Goal: Task Accomplishment & Management: Complete application form

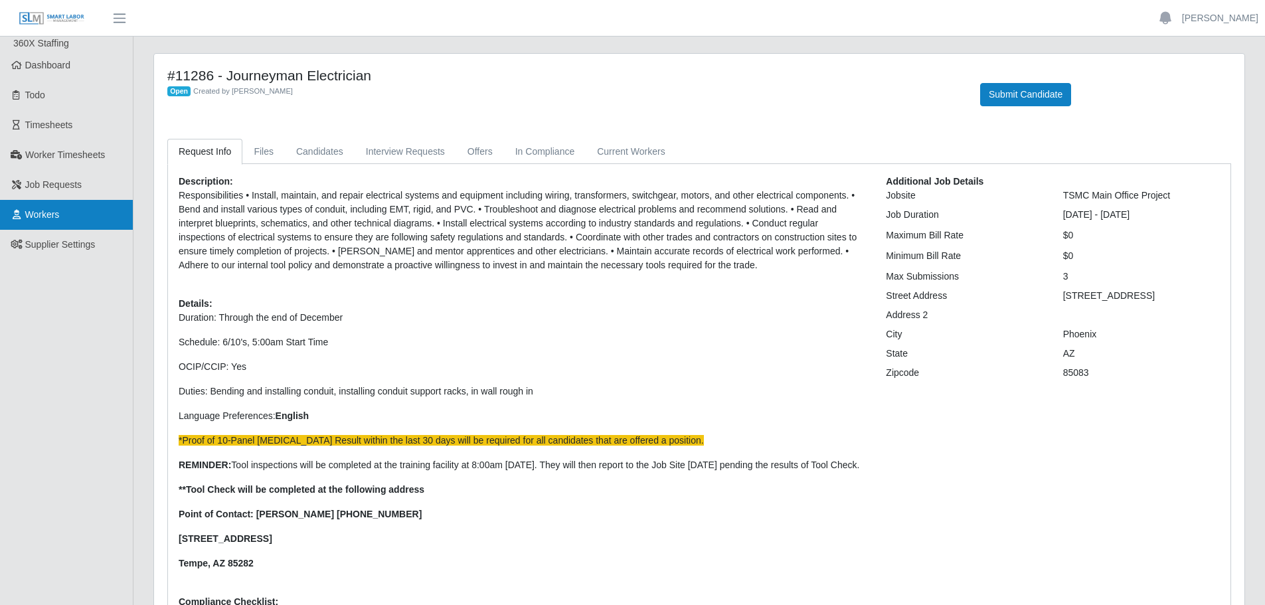
click at [56, 219] on span "Workers" at bounding box center [42, 214] width 35 height 11
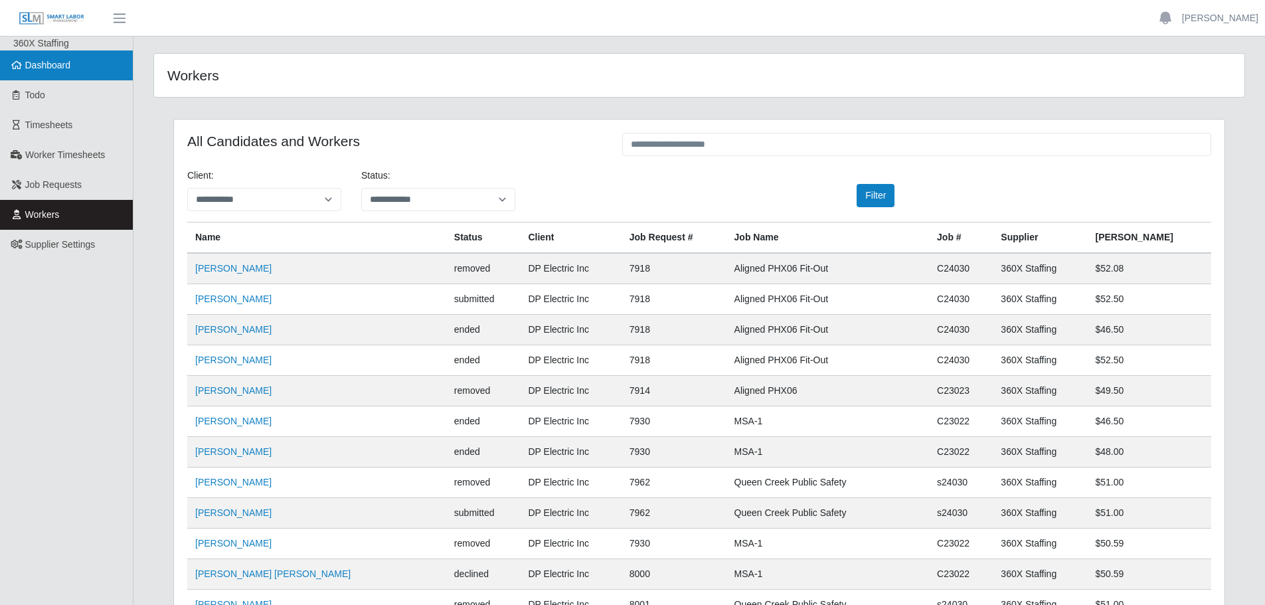
click at [66, 62] on span "Dashboard" at bounding box center [48, 65] width 46 height 11
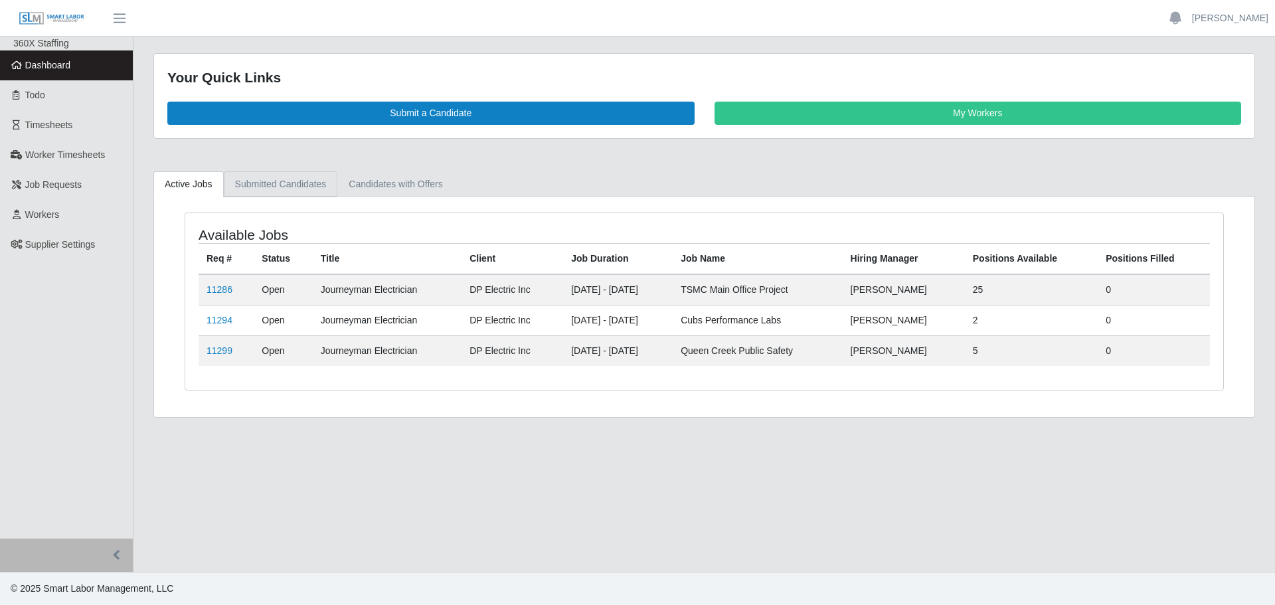
click at [305, 185] on link "Submitted Candidates" at bounding box center [281, 184] width 114 height 26
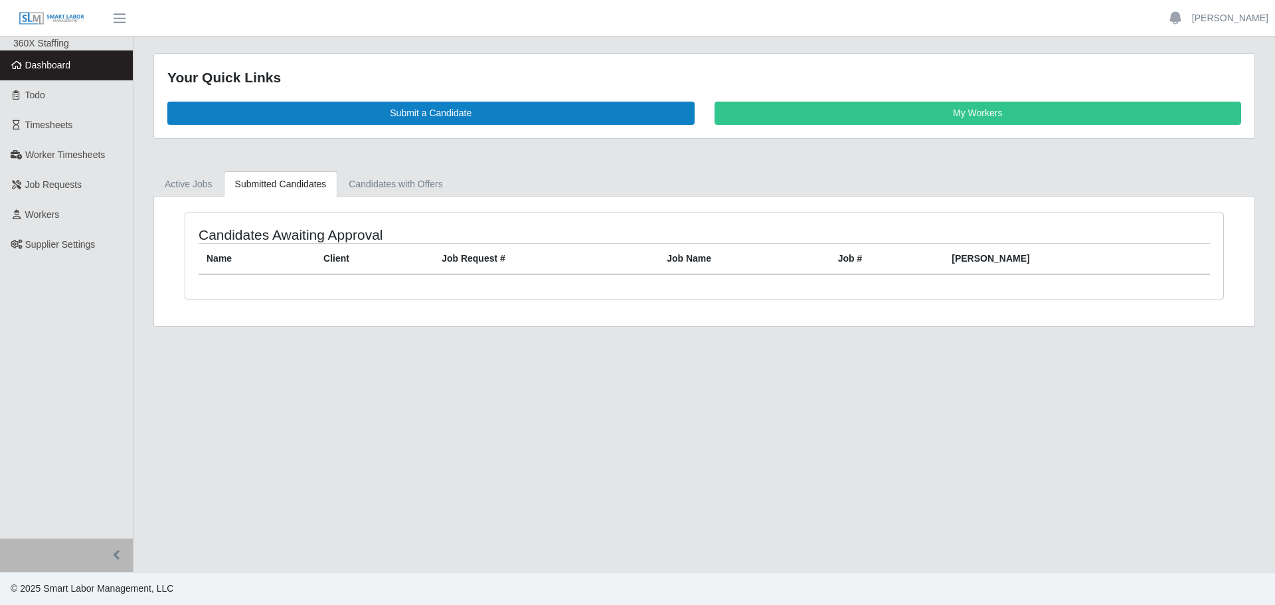
click at [283, 283] on div "Candidates Awaiting Approval Name Client Job Request # Job Name Job # Bill Rate" at bounding box center [704, 256] width 1038 height 86
click at [288, 256] on th "Name" at bounding box center [257, 258] width 117 height 31
click at [376, 187] on link "Candidates with Offers" at bounding box center [395, 184] width 116 height 26
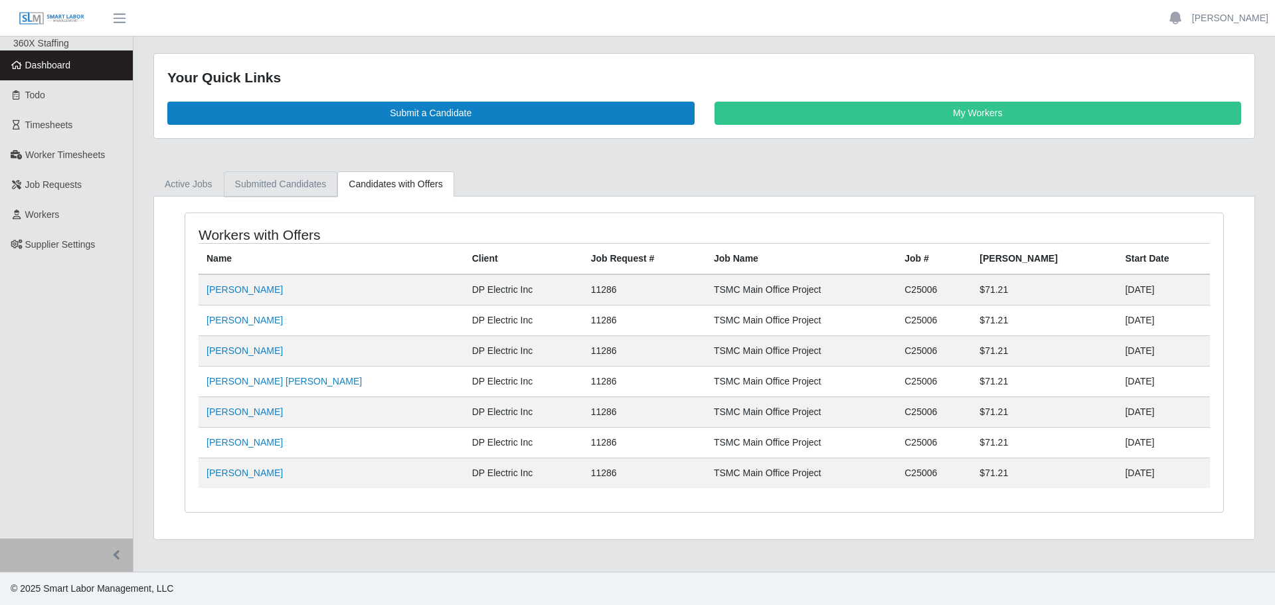
click at [279, 183] on link "Submitted Candidates" at bounding box center [281, 184] width 114 height 26
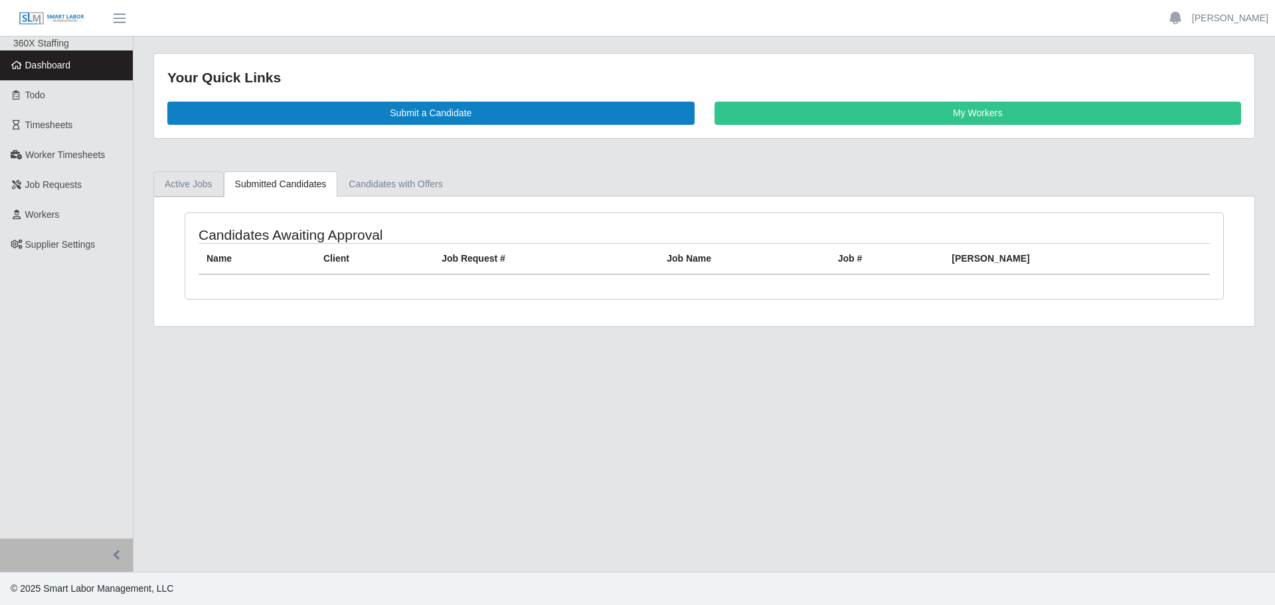
click at [197, 181] on link "Active Jobs" at bounding box center [188, 184] width 70 height 26
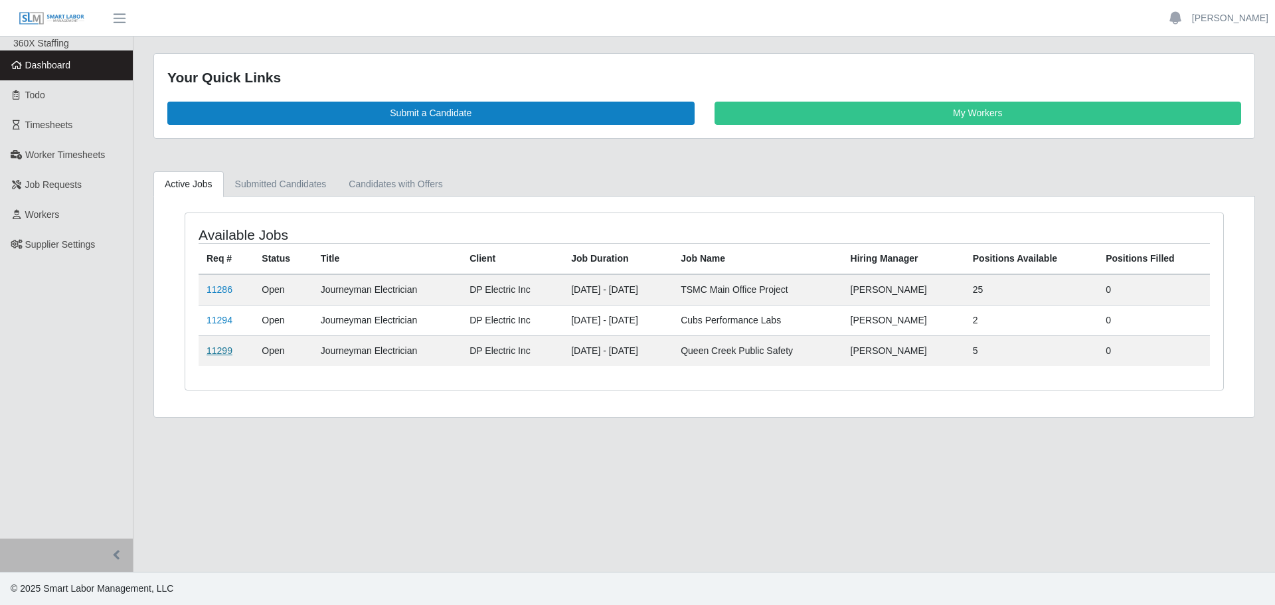
click at [224, 356] on link "11299" at bounding box center [220, 350] width 26 height 11
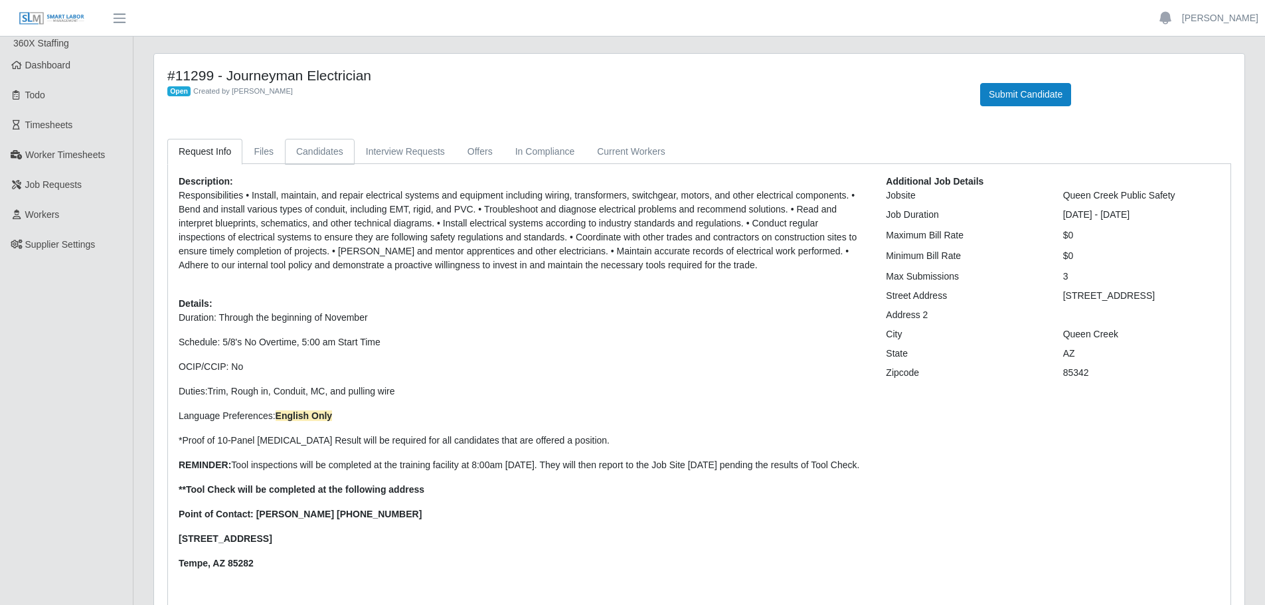
click at [322, 161] on link "Candidates" at bounding box center [320, 152] width 70 height 26
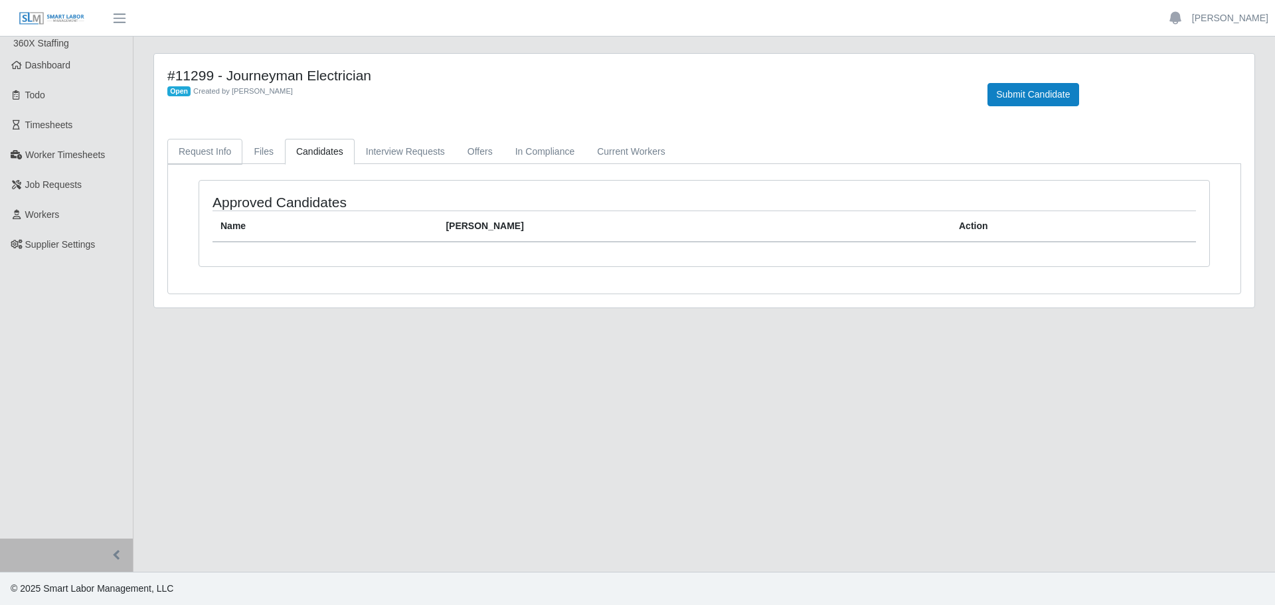
click at [203, 153] on link "Request Info" at bounding box center [204, 152] width 75 height 26
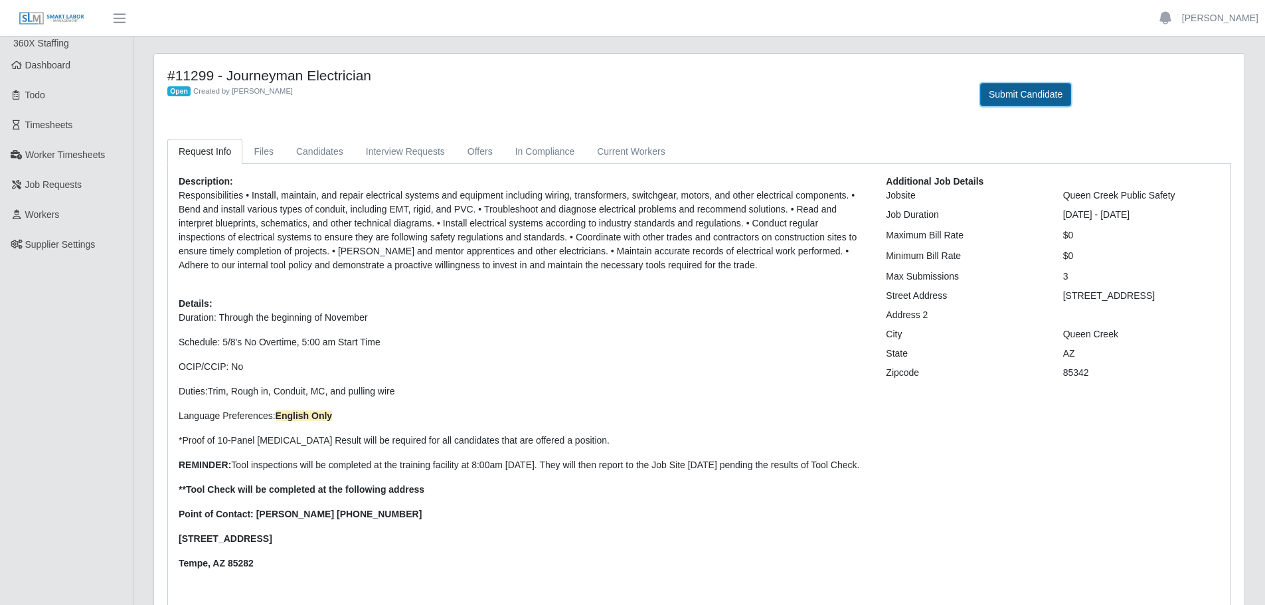
click at [1039, 96] on button "Submit Candidate" at bounding box center [1025, 94] width 91 height 23
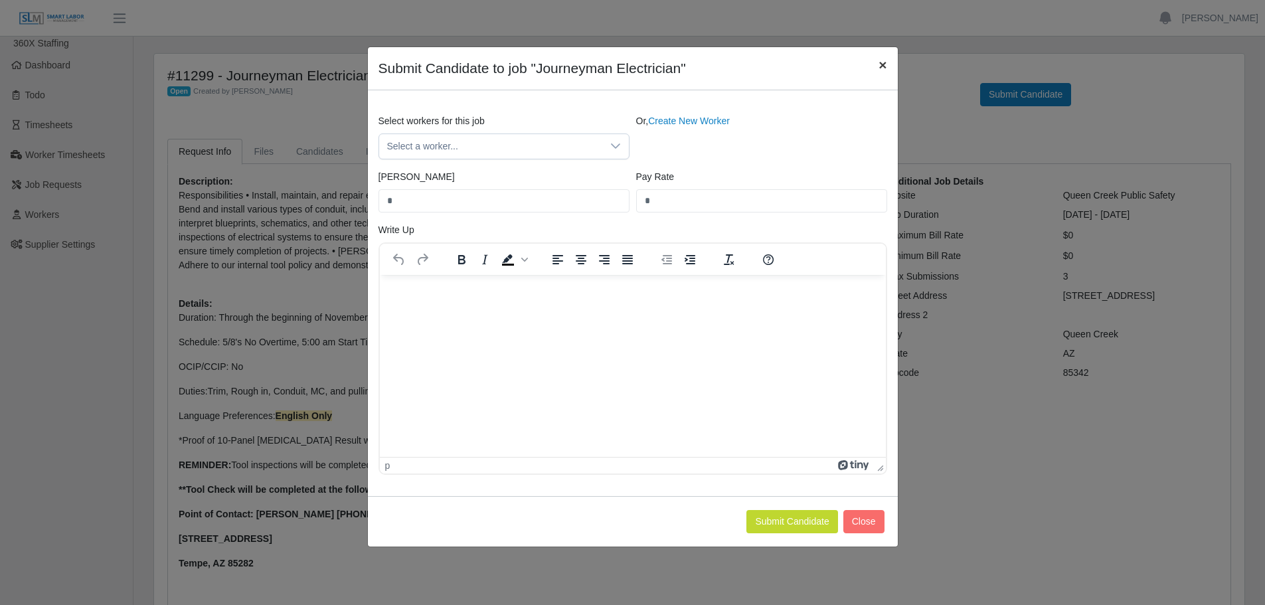
click at [885, 66] on span "×" at bounding box center [883, 64] width 8 height 15
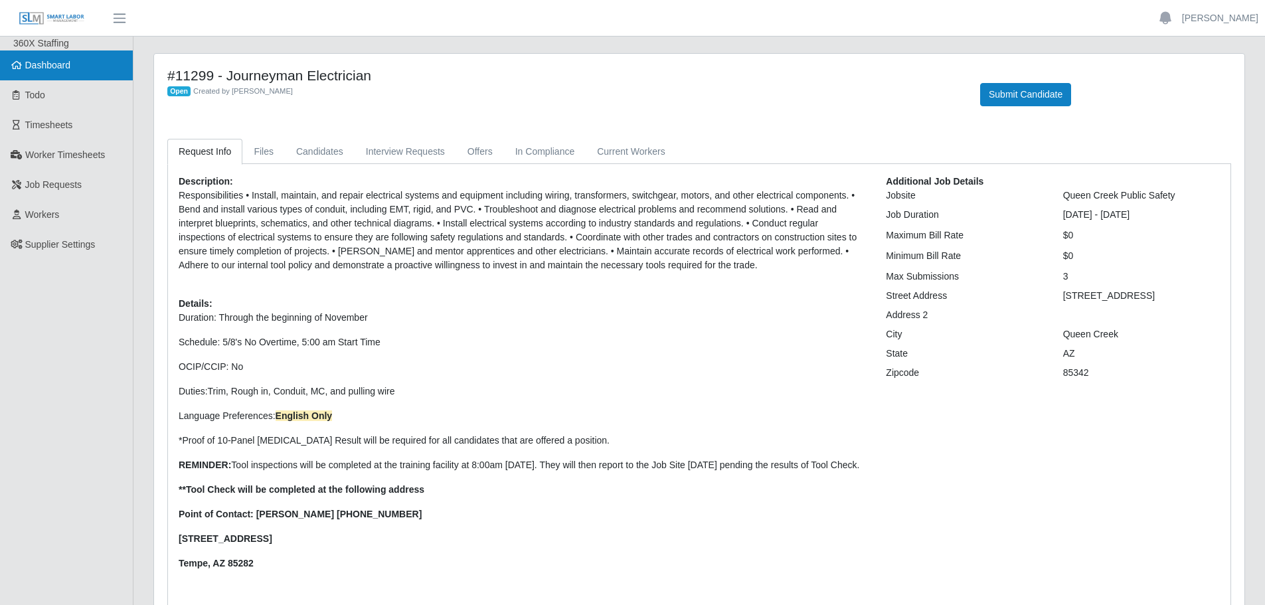
click at [27, 60] on span "Dashboard" at bounding box center [48, 65] width 46 height 11
